Goal: Register for event/course

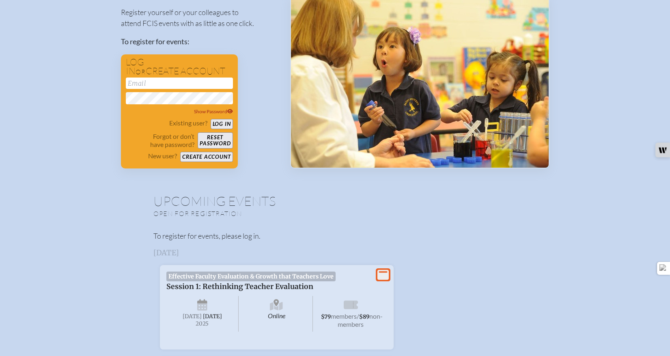
scroll to position [5, 0]
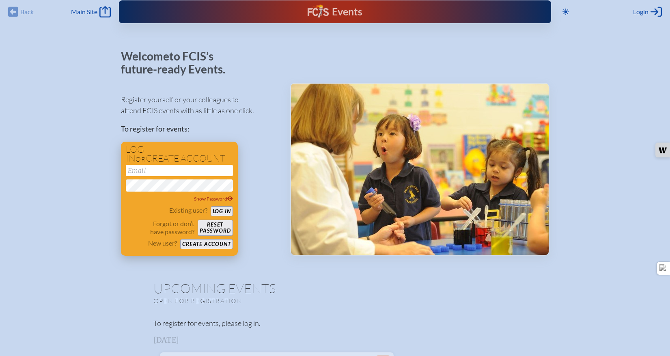
type input "[EMAIL_ADDRESS][DOMAIN_NAME]"
click at [223, 209] on button "Log in" at bounding box center [222, 211] width 22 height 10
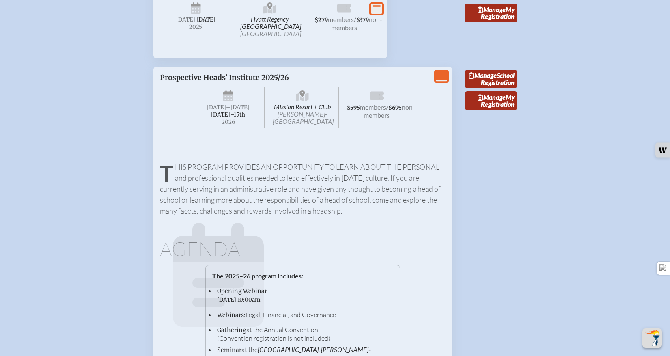
scroll to position [1672, 0]
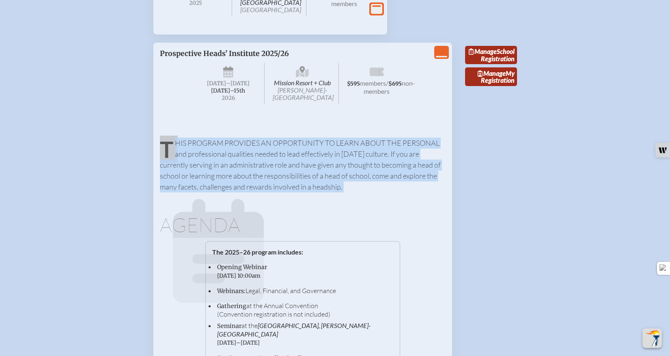
drag, startPoint x: 163, startPoint y: 201, endPoint x: 342, endPoint y: 252, distance: 185.5
click at [342, 252] on div "This program provides an opportunity to learn about the personal and profession…" at bounding box center [303, 345] width 286 height 442
copy div "This program provides an opportunity to learn about the personal and profession…"
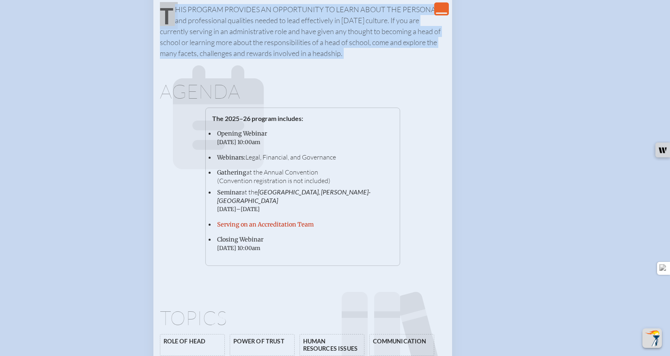
scroll to position [1669, 1]
